Goal: Communication & Community: Ask a question

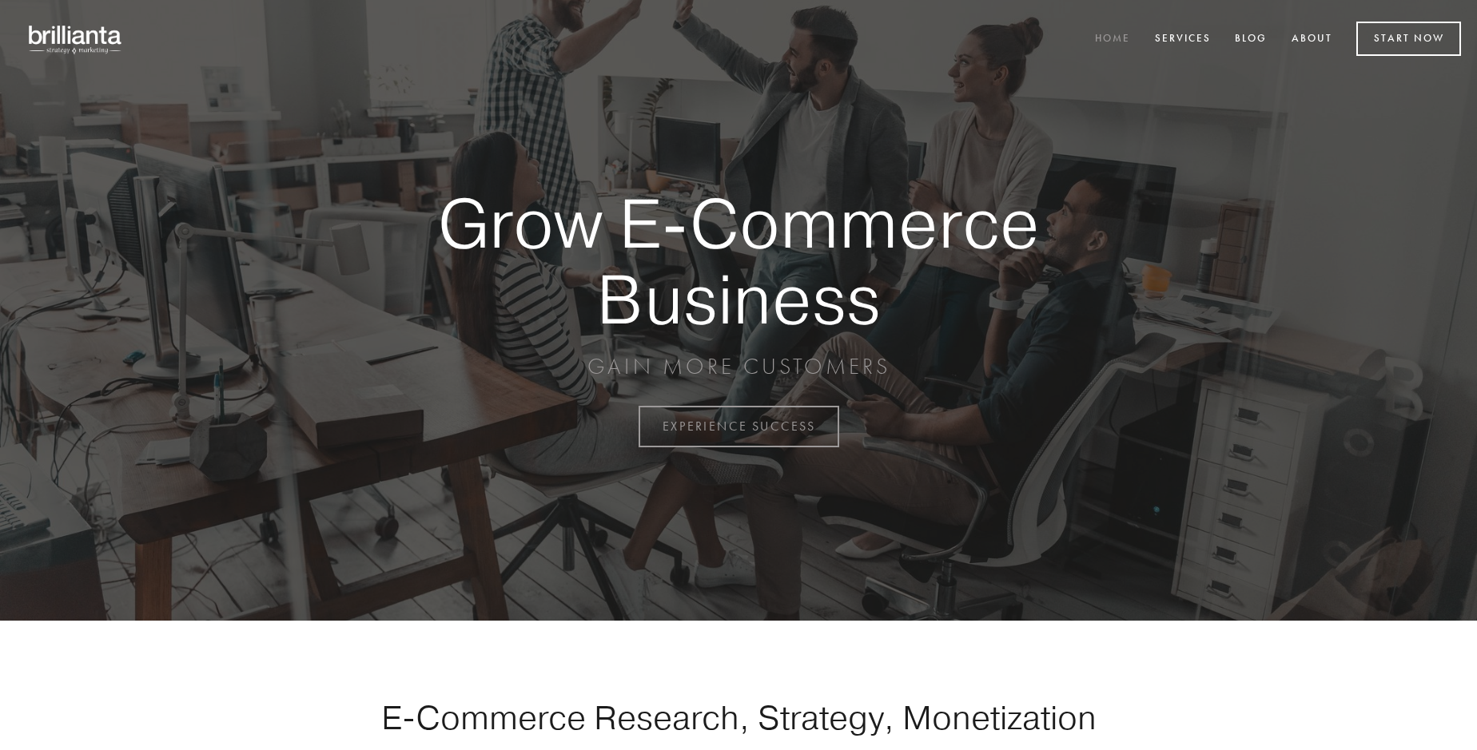
scroll to position [4190, 0]
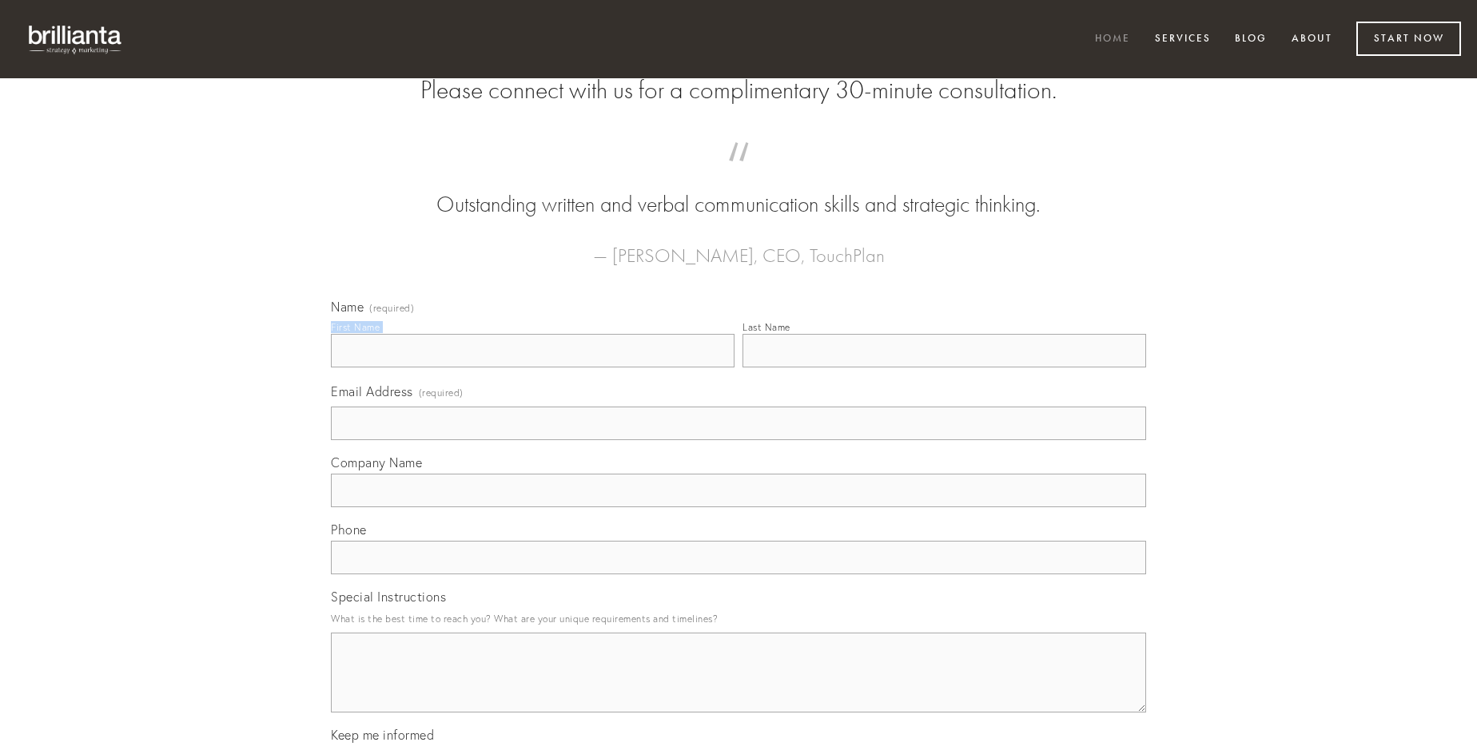
type input "[PERSON_NAME]"
click at [944, 368] on input "Last Name" at bounding box center [944, 351] width 404 height 34
type input "[PERSON_NAME]"
click at [738, 440] on input "Email Address (required)" at bounding box center [738, 424] width 815 height 34
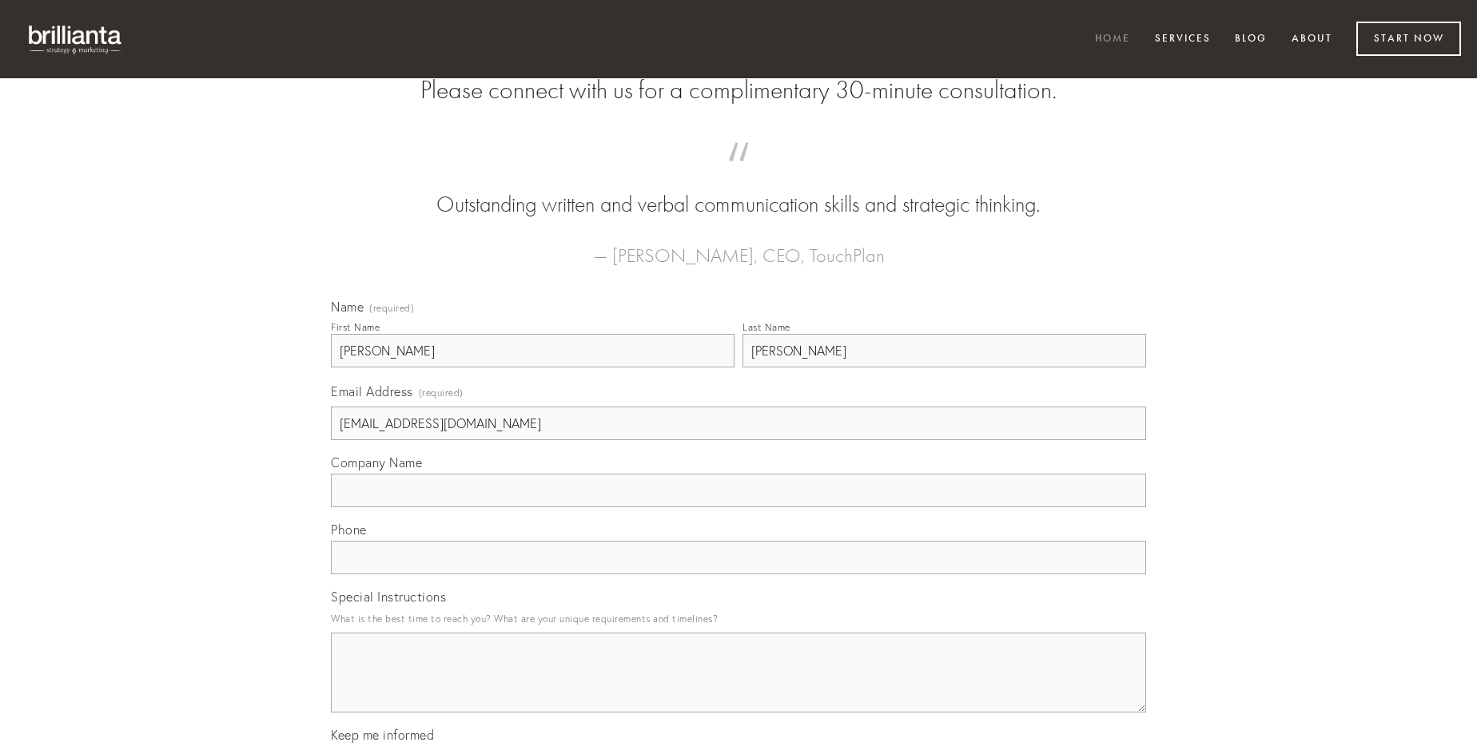
type input "[EMAIL_ADDRESS][DOMAIN_NAME]"
click at [738, 508] on input "Company Name" at bounding box center [738, 491] width 815 height 34
type input "comprehendo"
click at [738, 575] on input "text" at bounding box center [738, 558] width 815 height 34
click at [738, 687] on textarea "Special Instructions" at bounding box center [738, 673] width 815 height 80
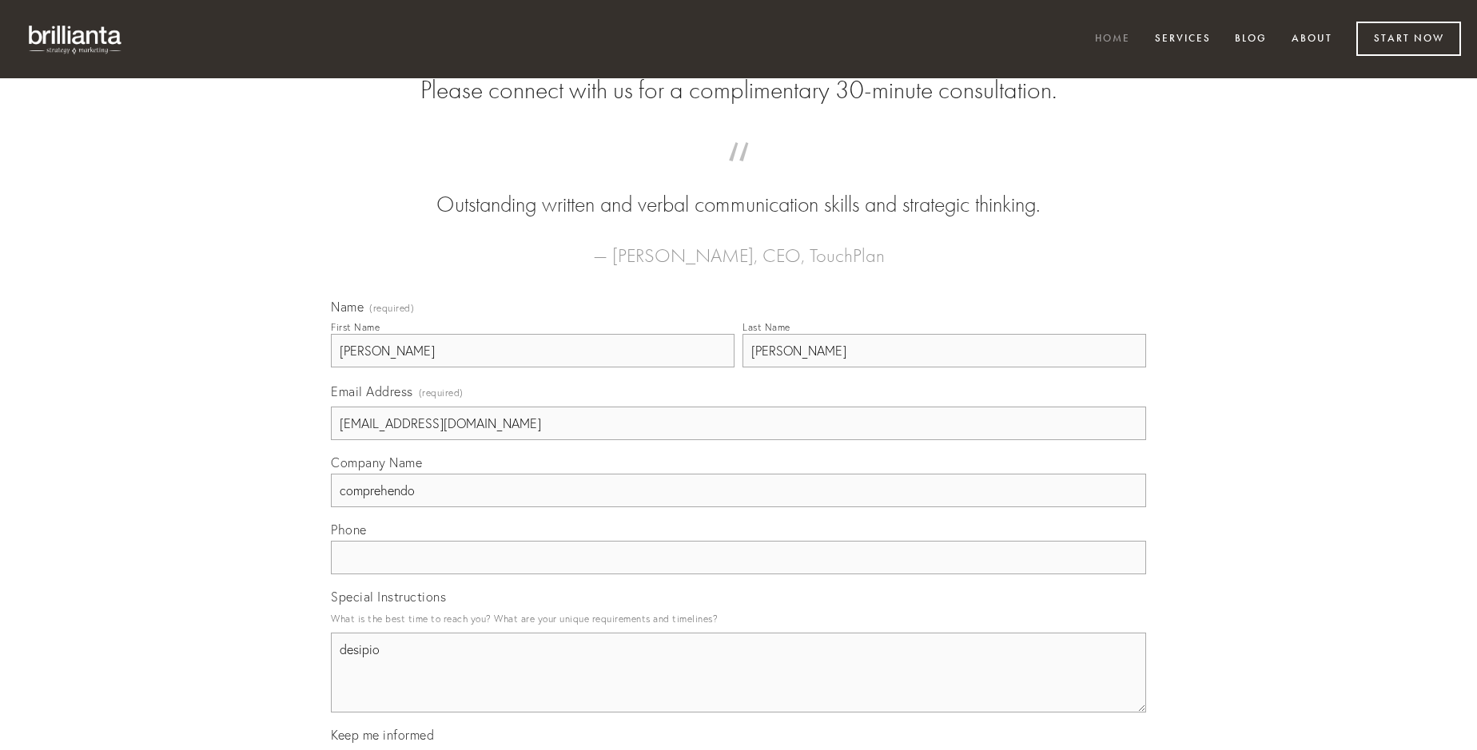
type textarea "desipio"
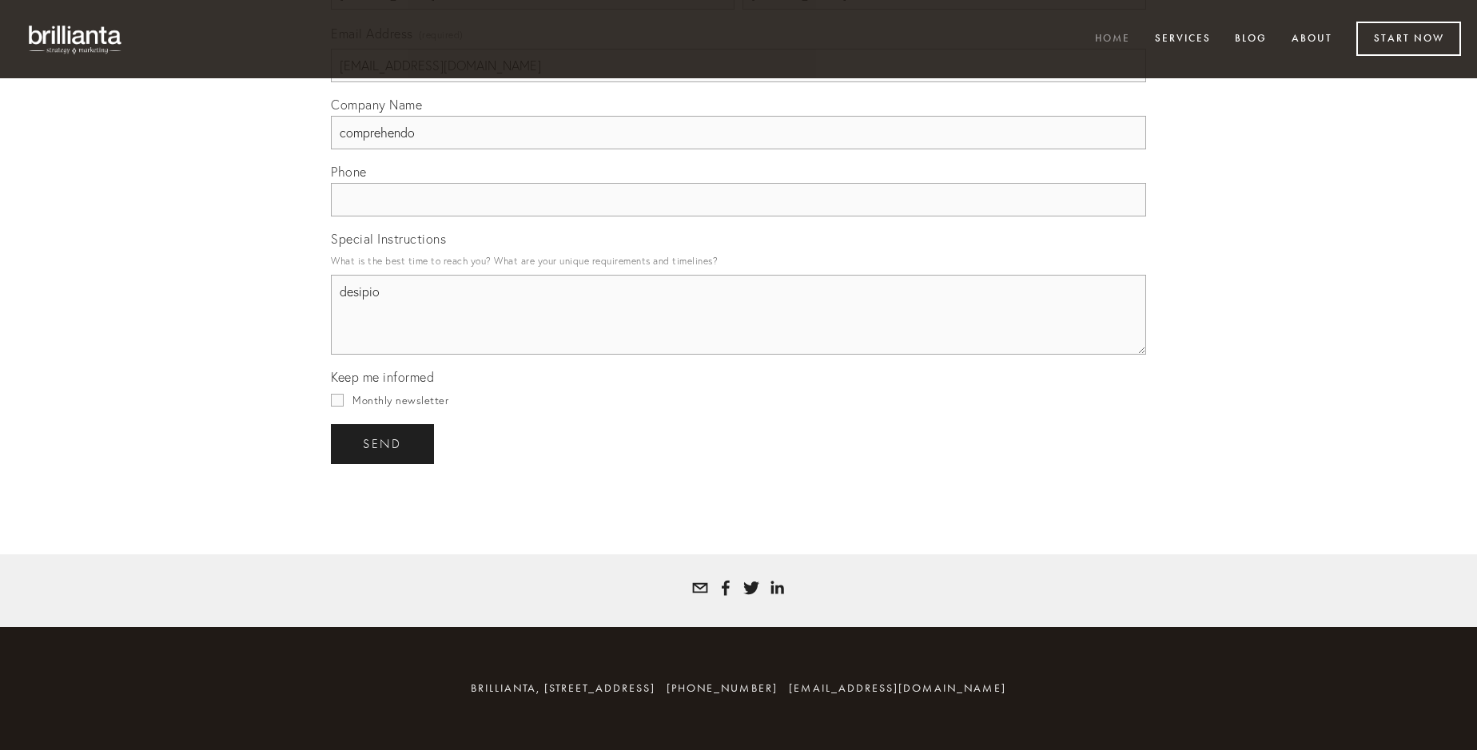
click at [384, 444] on span "send" at bounding box center [382, 444] width 39 height 14
